Goal: Information Seeking & Learning: Find specific fact

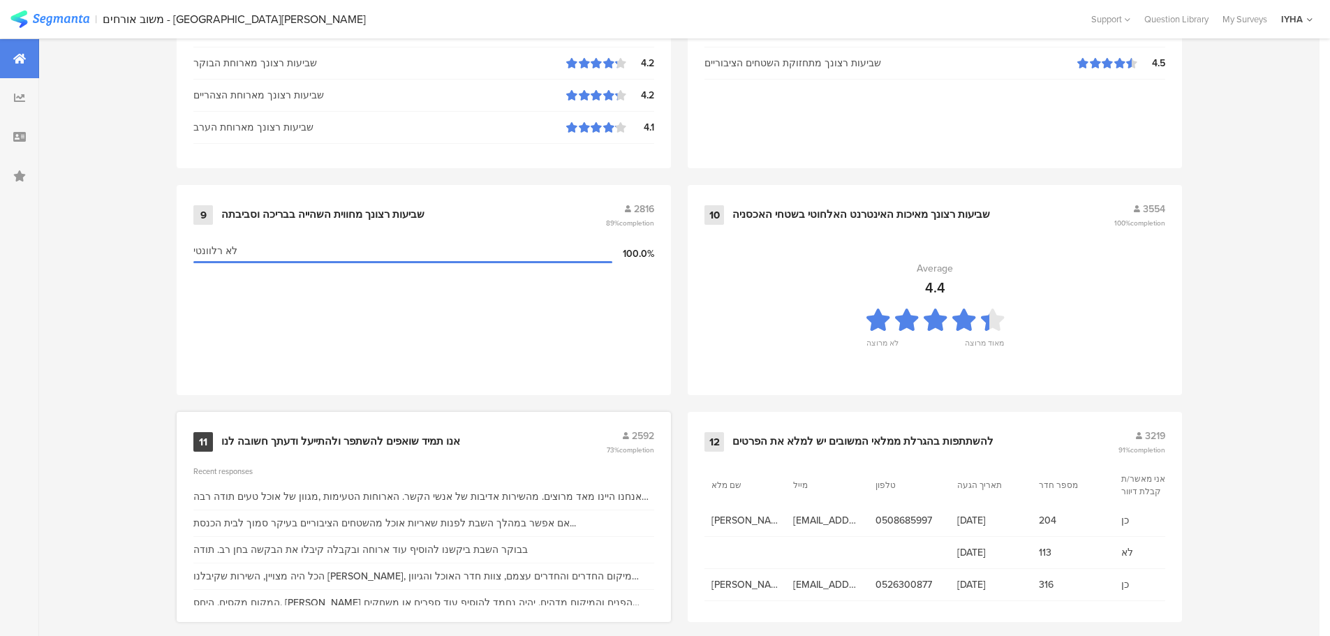
scroll to position [1412, 0]
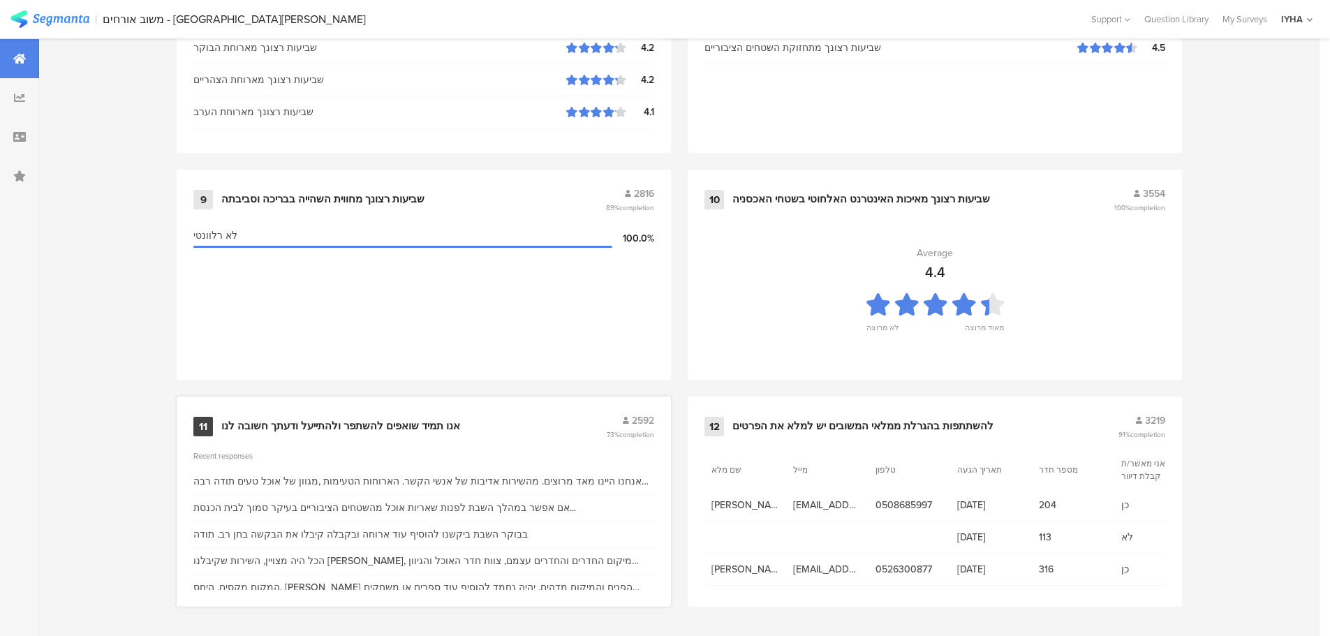
click at [412, 425] on div "אנו תמיד שואפים להשתפר ולהתייעל ודעתך חשובה לנו" at bounding box center [340, 427] width 239 height 14
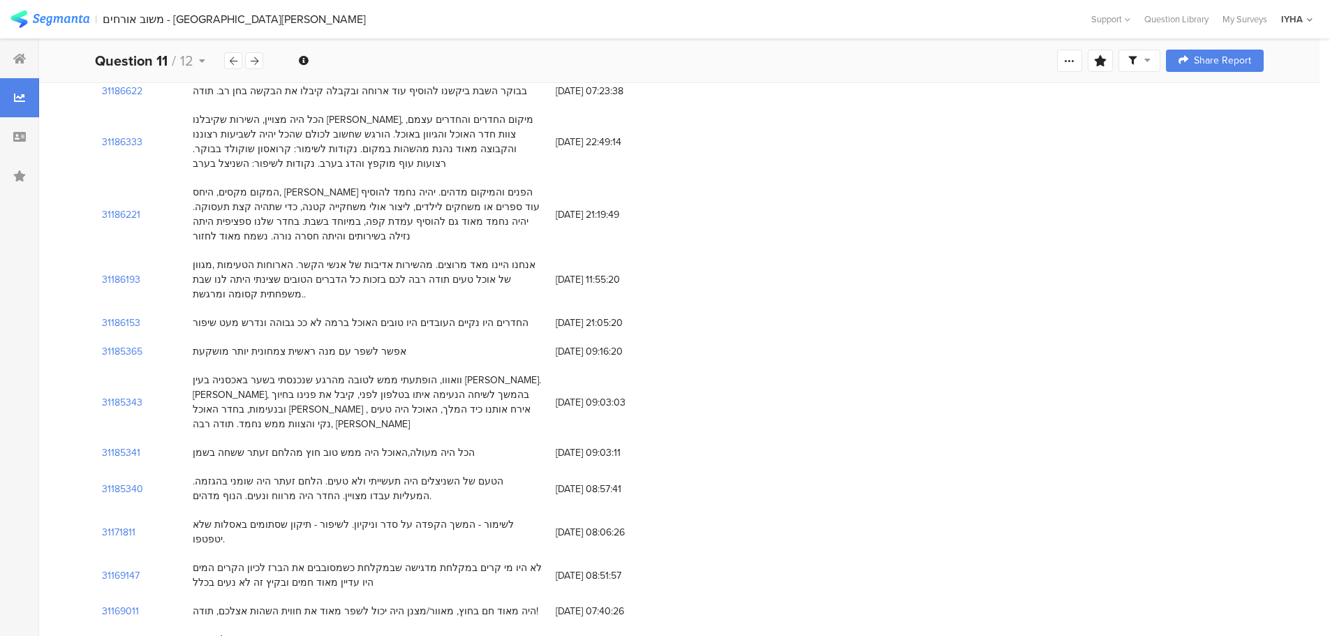
scroll to position [279, 0]
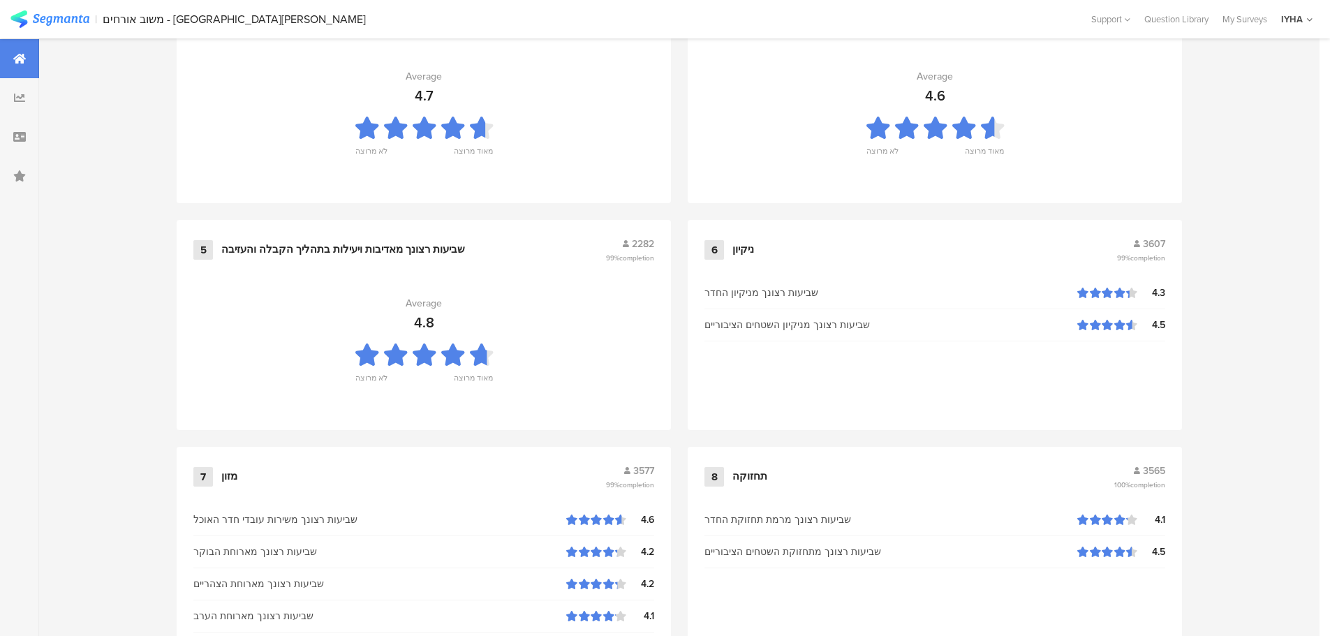
scroll to position [1412, 0]
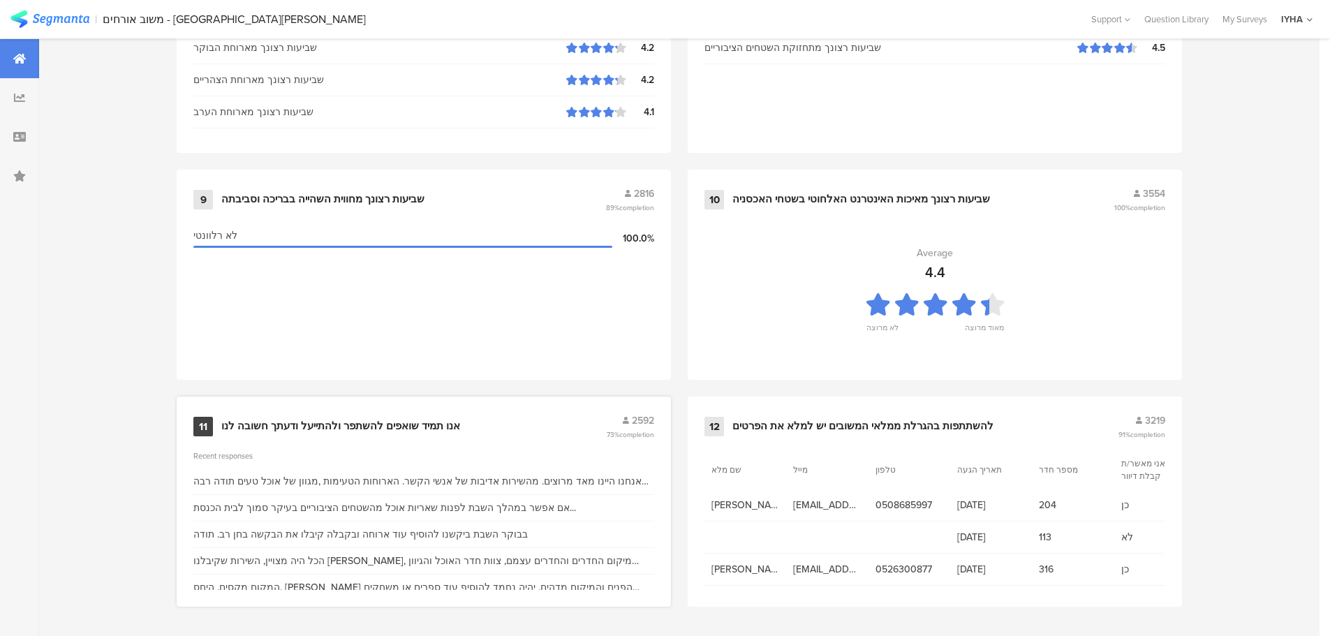
click at [381, 426] on div "אנו תמיד שואפים להשתפר ולהתייעל ודעתך חשובה לנו" at bounding box center [340, 427] width 239 height 14
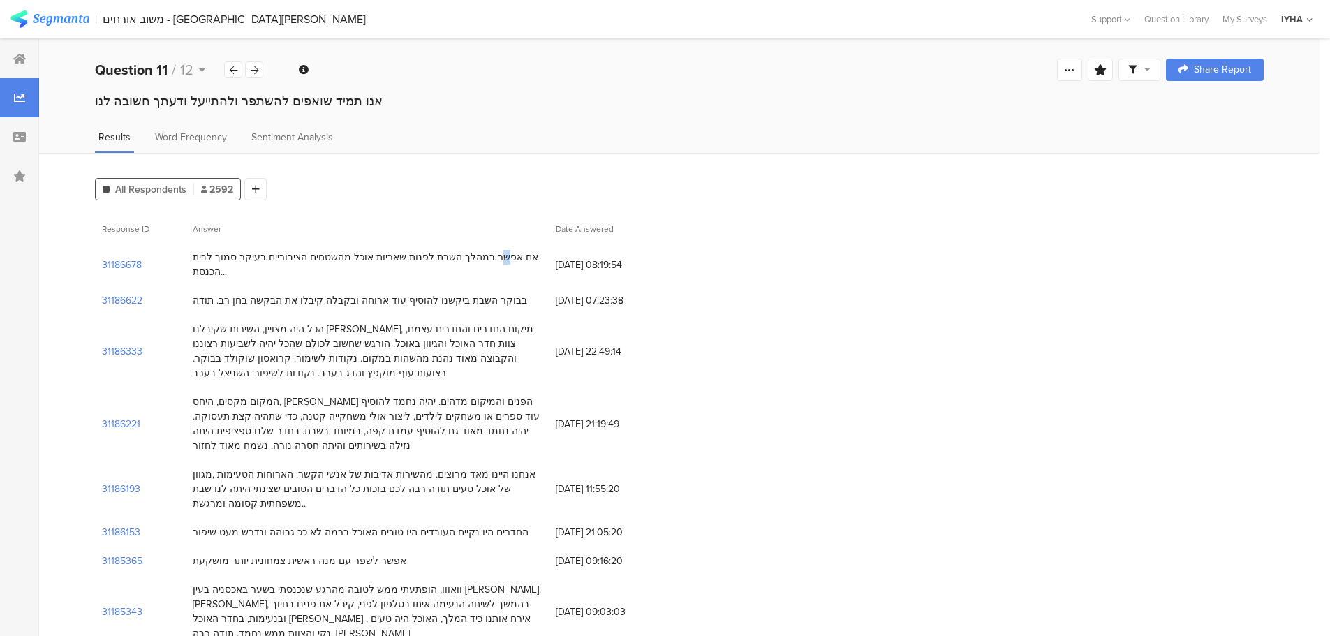
click at [501, 259] on div "אם אפשר במהלך השבת לפנות שאריות אוכל מהשטחים הציבוריים בעיקר סמוך לבית הכנסת..." at bounding box center [367, 264] width 349 height 29
click at [504, 258] on div "אם אפשר במהלך השבת לפנות שאריות אוכל מהשטחים הציבוריים בעיקר סמוך לבית הכנסת..." at bounding box center [367, 264] width 349 height 29
click at [506, 258] on div "אם אפשר במהלך השבת לפנות שאריות אוכל מהשטחים הציבוריים בעיקר סמוך לבית הכנסת..." at bounding box center [367, 264] width 349 height 29
drag, startPoint x: 506, startPoint y: 258, endPoint x: 190, endPoint y: 266, distance: 316.4
click at [190, 266] on div "אם אפשר במהלך השבת לפנות שאריות אוכל מהשטחים הציבוריים בעיקר סמוך לבית הכנסת..." at bounding box center [367, 264] width 363 height 43
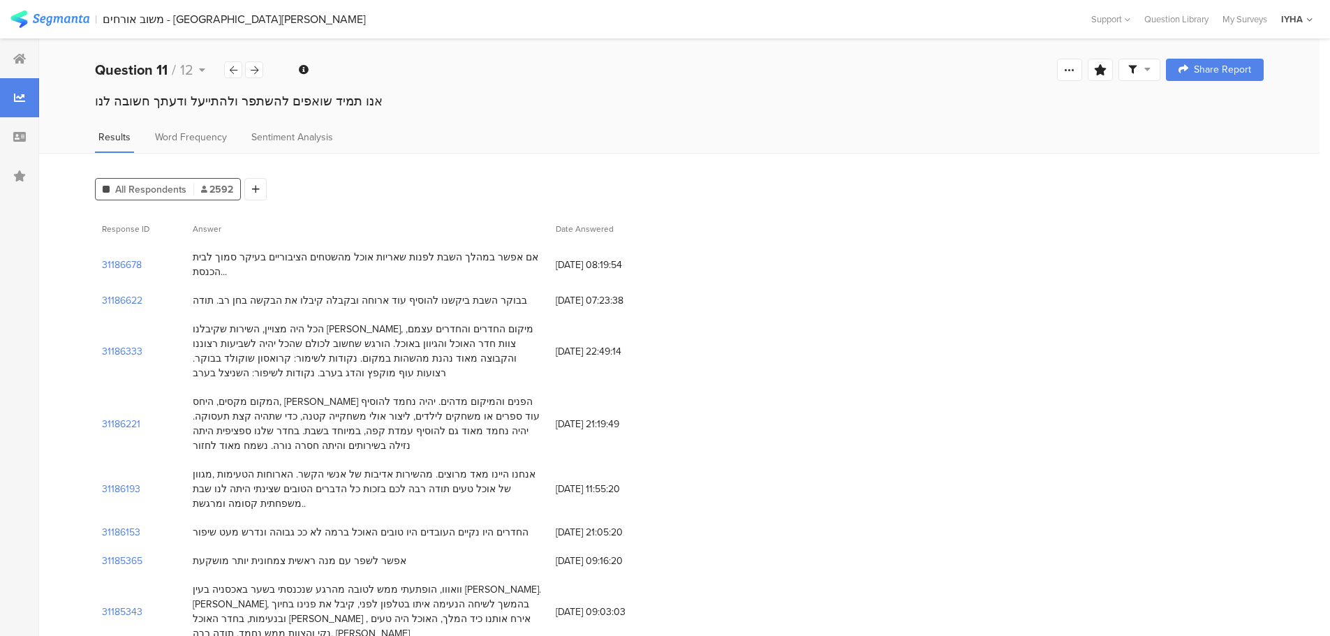
click at [258, 275] on div "אם אפשר במהלך השבת לפנות שאריות אוכל מהשטחים הציבוריים בעיקר סמוך לבית הכנסת..." at bounding box center [367, 264] width 349 height 29
click at [454, 299] on div "בבוקר השבת ביקשנו להוסיף עוד ארוחה ובקבלה קיבלו את הבקשה בחן רב. תודה" at bounding box center [360, 300] width 334 height 15
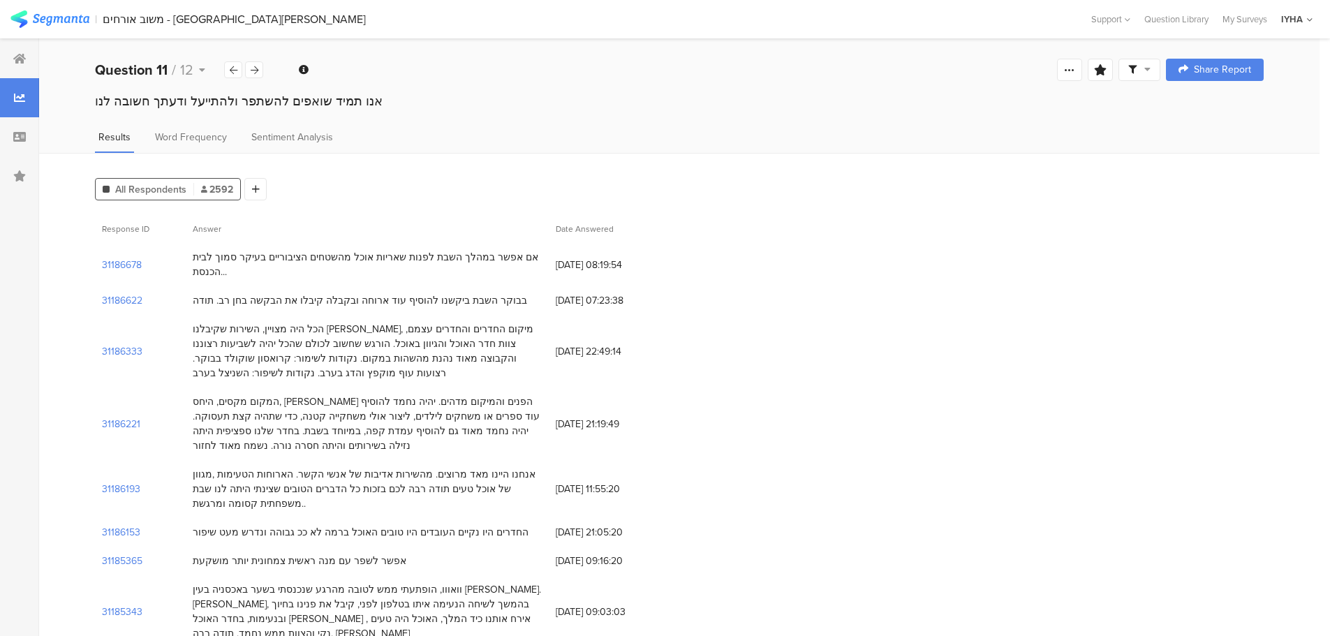
click at [455, 327] on div "הכל היה מצויין, השירות שקיבלנו ממוטי, מיקום החדרים והחדרים עצמם, צוות חדר האוכל…" at bounding box center [367, 351] width 349 height 59
click at [503, 256] on div "אם אפשר במהלך השבת לפנות שאריות אוכל מהשטחים הציבוריים בעיקר סמוך לבית הכנסת..." at bounding box center [367, 264] width 349 height 29
